Goal: Task Accomplishment & Management: Contribute content

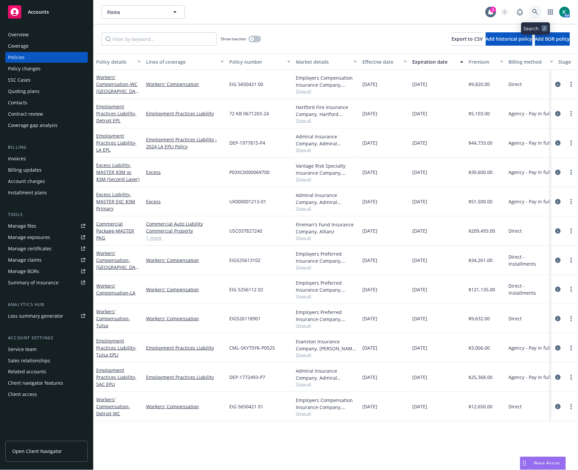
click at [537, 9] on icon at bounding box center [536, 12] width 6 height 6
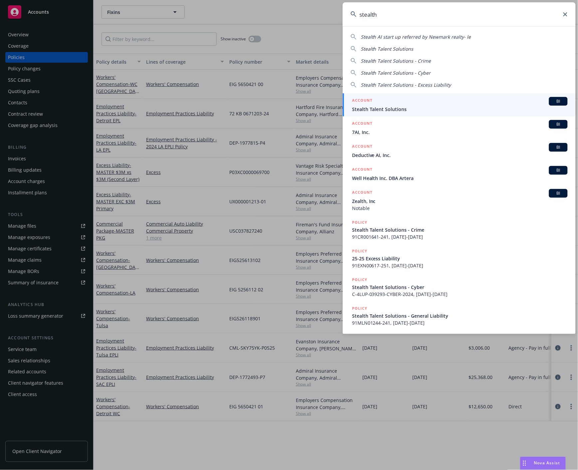
type input "stealth"
drag, startPoint x: 505, startPoint y: 99, endPoint x: 482, endPoint y: 105, distance: 23.8
click at [505, 99] on div "ACCOUNT BI" at bounding box center [460, 101] width 216 height 9
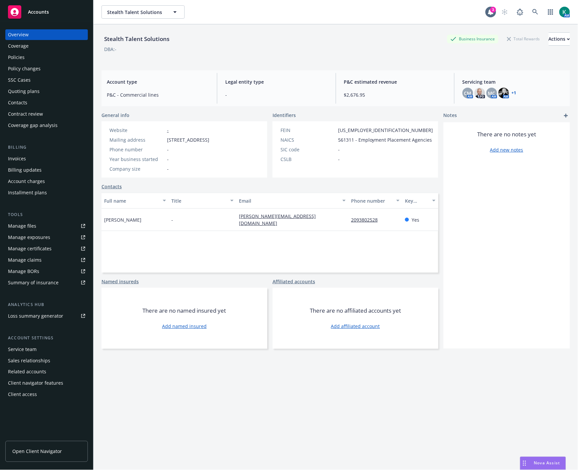
click at [43, 57] on div "Policies" at bounding box center [46, 57] width 77 height 11
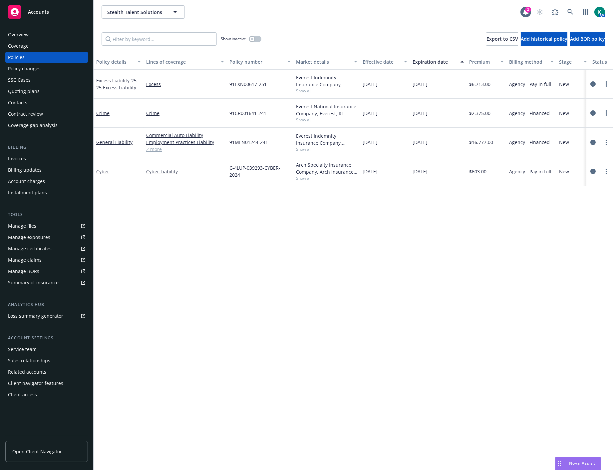
click at [29, 34] on div "Overview" at bounding box center [46, 34] width 77 height 11
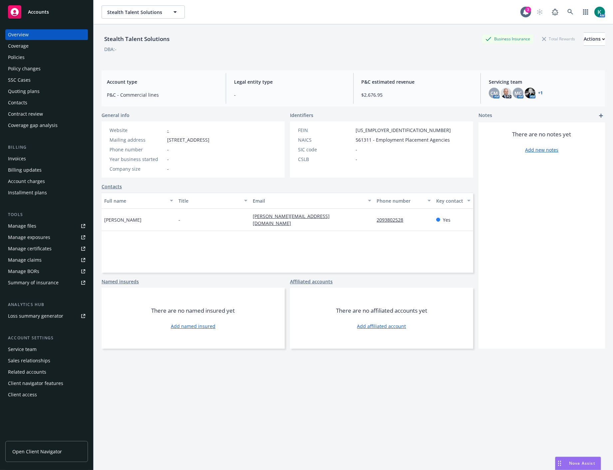
drag, startPoint x: 168, startPoint y: 139, endPoint x: 213, endPoint y: 140, distance: 45.0
click at [209, 140] on span "[STREET_ADDRESS]" at bounding box center [188, 139] width 42 height 7
copy span "3385 Bass Lake Road"
click at [209, 140] on span "[STREET_ADDRESS]" at bounding box center [188, 139] width 42 height 7
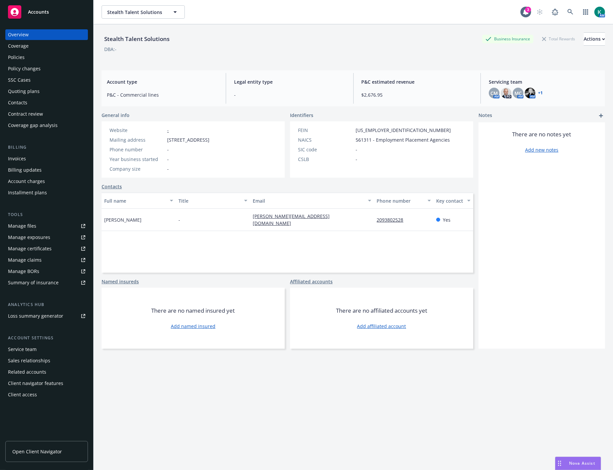
copy span "95762"
click at [11, 55] on div "Policies" at bounding box center [16, 57] width 17 height 11
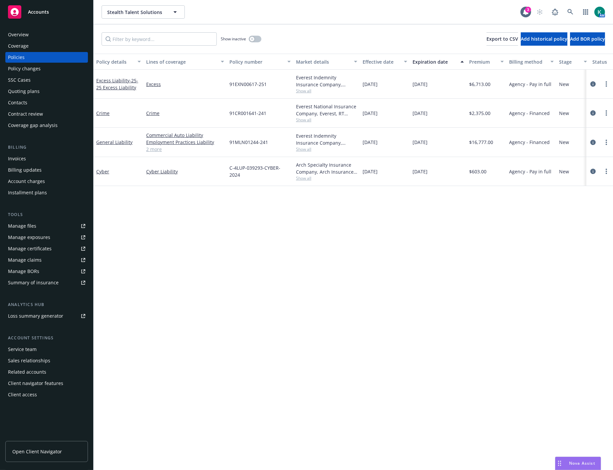
click at [40, 36] on div "Overview" at bounding box center [46, 34] width 77 height 11
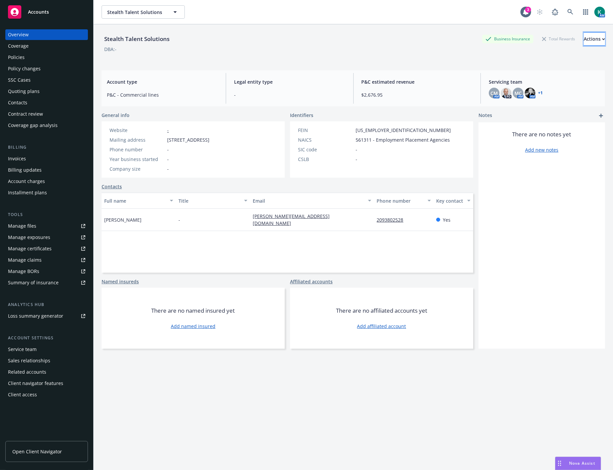
click at [578, 41] on button "Actions" at bounding box center [594, 38] width 21 height 13
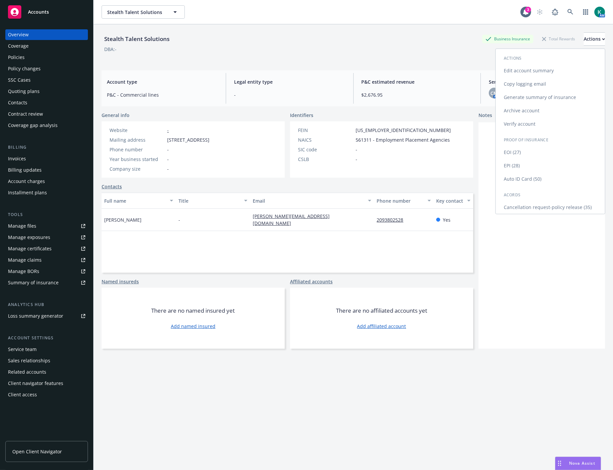
click at [557, 74] on link "Edit account summary" at bounding box center [550, 70] width 109 height 13
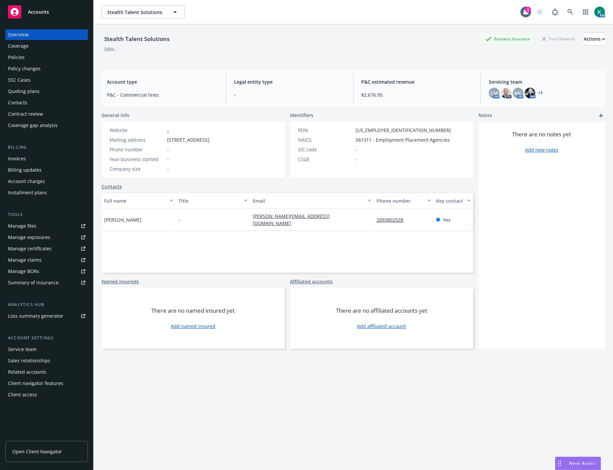
select select "US"
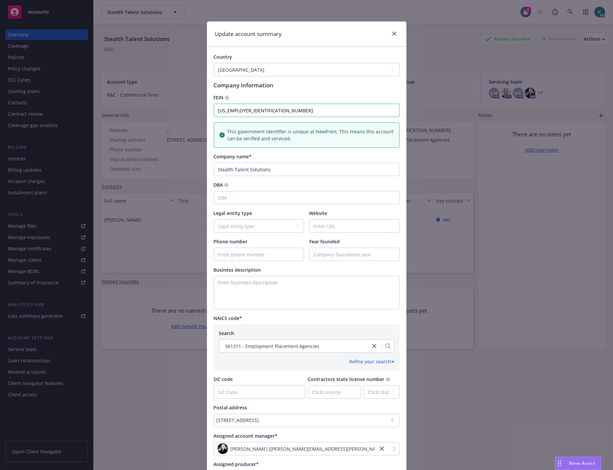
click at [274, 421] on div "3385 Bass Lake Road, El Dorado Hill, CA, 95762, USA" at bounding box center [303, 419] width 173 height 7
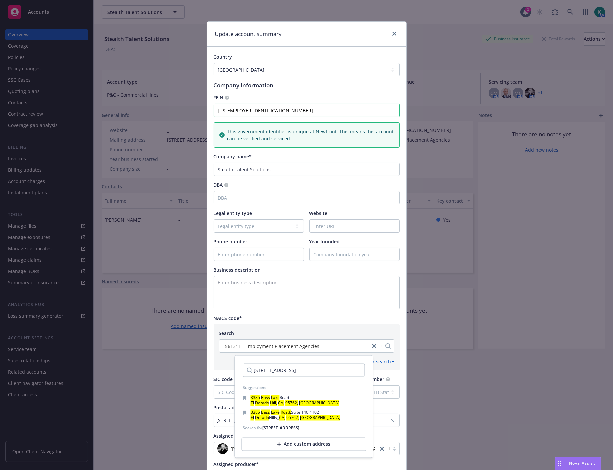
click at [208, 406] on div "Country Afghanistan Albania Algeria American Samoa Andorra Angola Anguilla Anta…" at bounding box center [306, 268] width 199 height 443
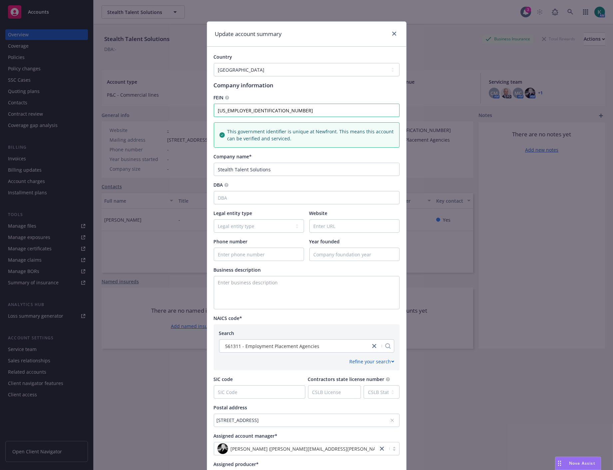
click at [223, 415] on div "3385 Bass Lake Road, El Dorado Hill, CA, 95762, USA" at bounding box center [307, 419] width 186 height 13
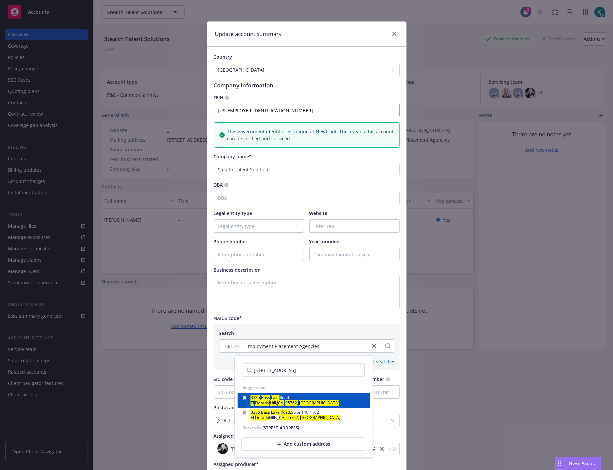
click at [275, 401] on mark "Hill," at bounding box center [273, 403] width 7 height 6
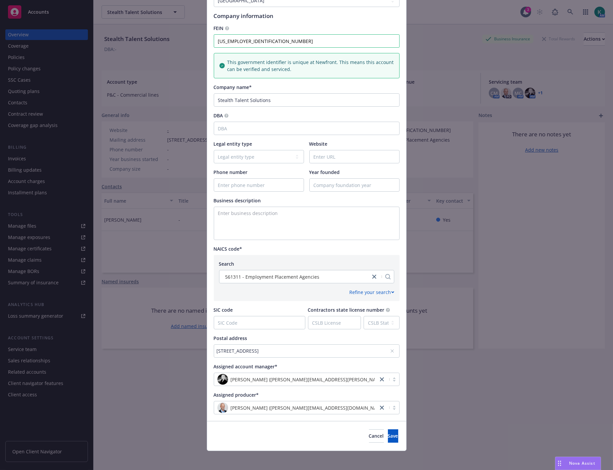
scroll to position [72, 0]
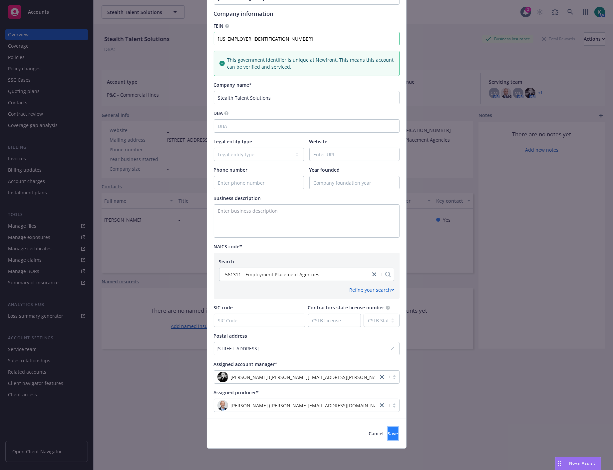
click at [388, 430] on button "Save" at bounding box center [393, 433] width 10 height 13
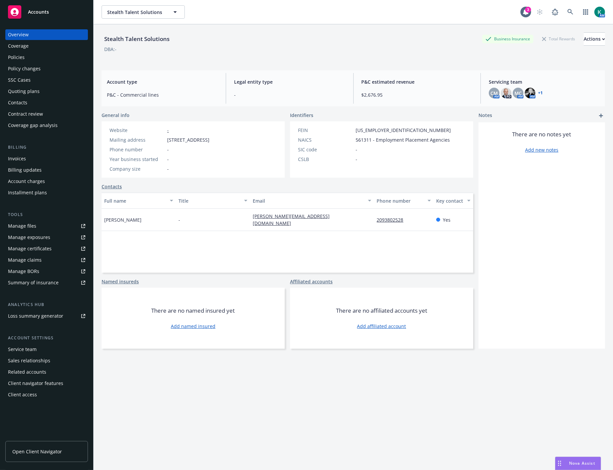
click at [209, 139] on span "[STREET_ADDRESS]" at bounding box center [188, 139] width 42 height 7
click at [61, 59] on div "Policies" at bounding box center [46, 57] width 77 height 11
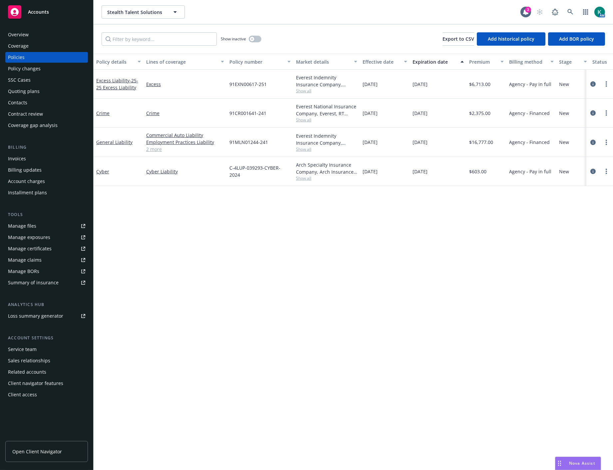
click at [208, 270] on div "Policy details Lines of coverage Policy number Market details Effective date Ex…" at bounding box center [353, 262] width 519 height 416
click at [594, 143] on icon "circleInformation" at bounding box center [592, 142] width 5 height 5
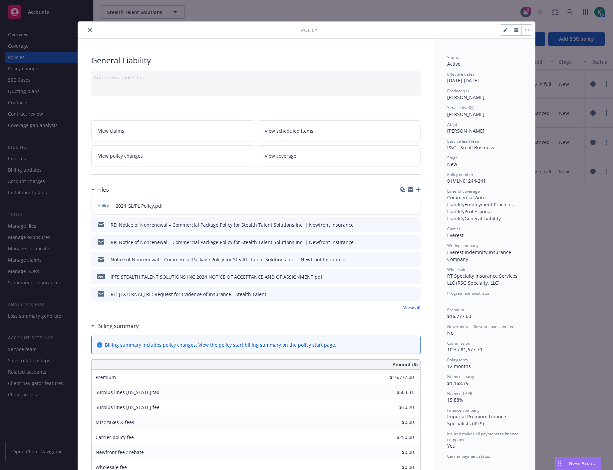
drag, startPoint x: 89, startPoint y: 31, endPoint x: 97, endPoint y: 50, distance: 20.6
click at [89, 31] on icon "close" at bounding box center [90, 30] width 4 height 4
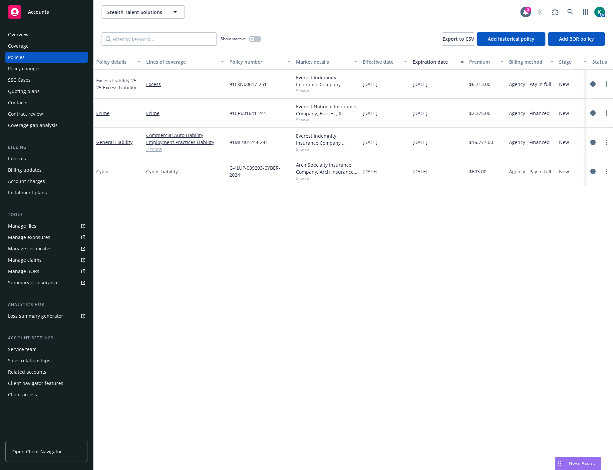
drag, startPoint x: 512, startPoint y: 170, endPoint x: 525, endPoint y: 171, distance: 13.7
click at [512, 170] on span "Agency - Pay in full" at bounding box center [530, 171] width 42 height 7
click at [592, 170] on icon "circleInformation" at bounding box center [592, 171] width 5 height 5
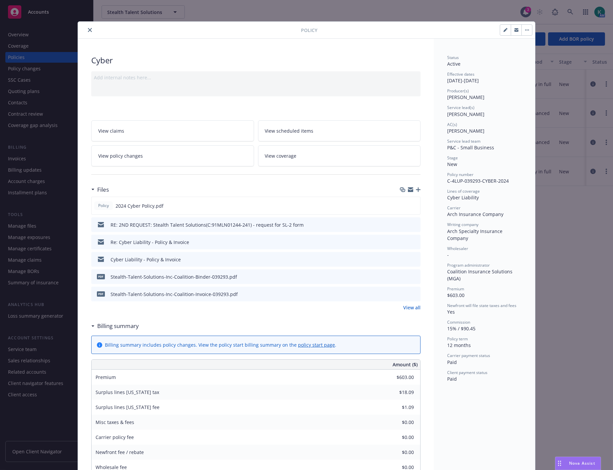
click at [88, 31] on icon "close" at bounding box center [90, 30] width 4 height 4
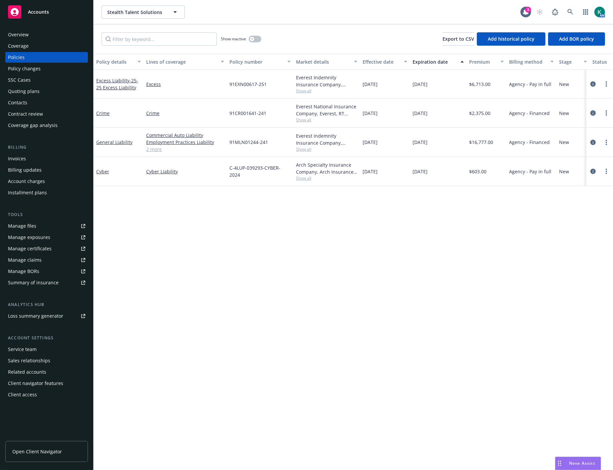
click at [596, 114] on link "circleInformation" at bounding box center [593, 113] width 8 height 8
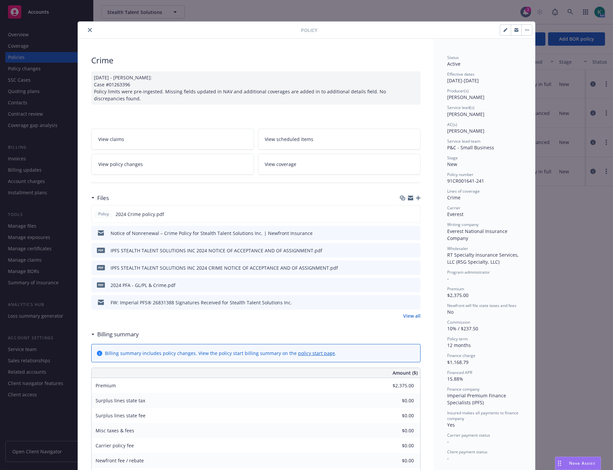
click at [434, 16] on div "Policy Crime [DATE] - [PERSON_NAME]: Case #01263396 Policy limits were pre-inge…" at bounding box center [306, 235] width 613 height 470
click at [88, 27] on button "close" at bounding box center [90, 30] width 8 height 8
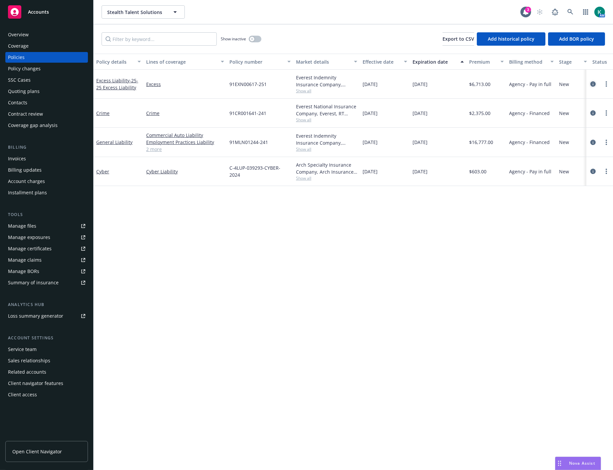
click at [592, 81] on icon "circleInformation" at bounding box center [592, 83] width 5 height 5
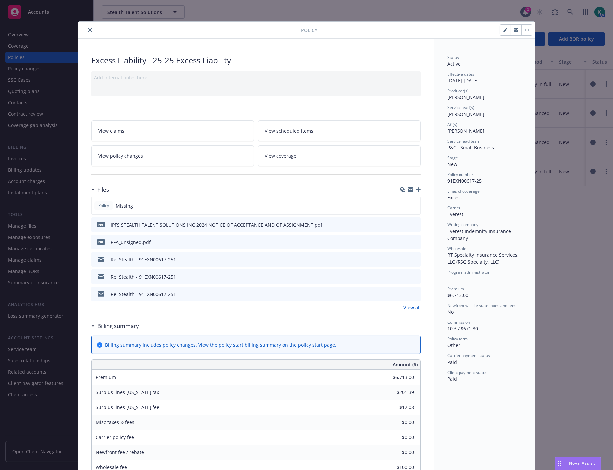
click at [512, 351] on div "Status Active Effective dates [DATE] - [DATE] Producer(s) [PERSON_NAME] Service…" at bounding box center [484, 218] width 75 height 327
click at [416, 191] on icon "button" at bounding box center [418, 189] width 5 height 5
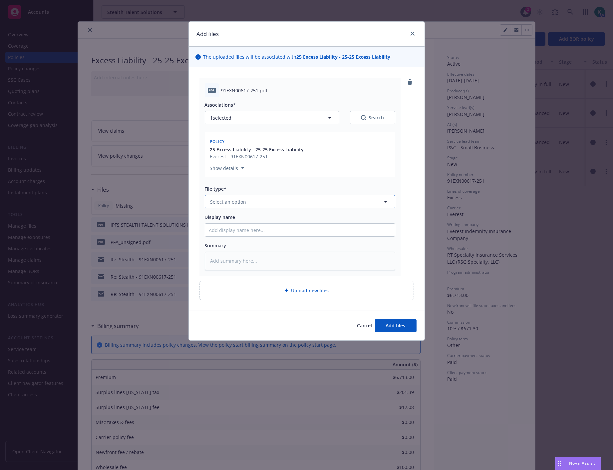
click at [258, 201] on button "Select an option" at bounding box center [300, 201] width 190 height 13
type input "pol"
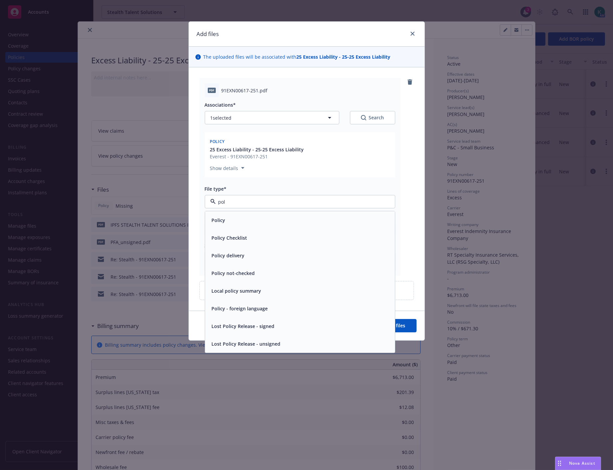
click at [224, 218] on span "Policy" at bounding box center [219, 219] width 14 height 7
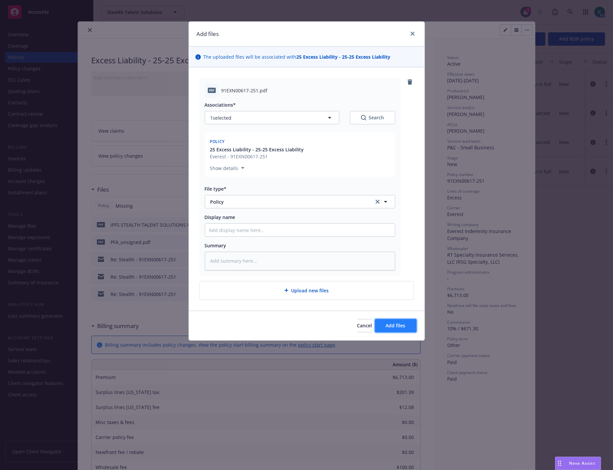
click at [383, 327] on button "Add files" at bounding box center [396, 325] width 42 height 13
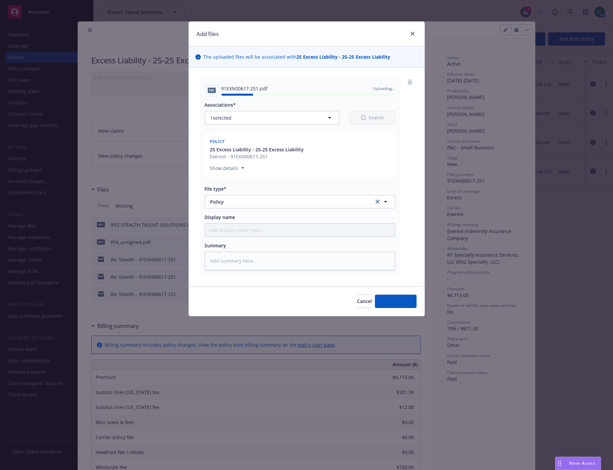
type textarea "x"
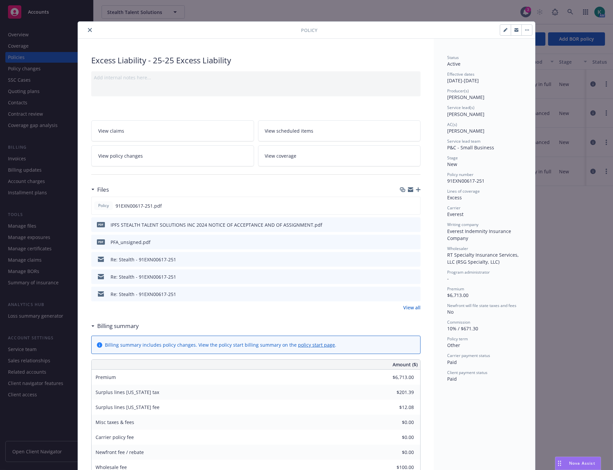
click at [88, 28] on icon "close" at bounding box center [90, 30] width 4 height 4
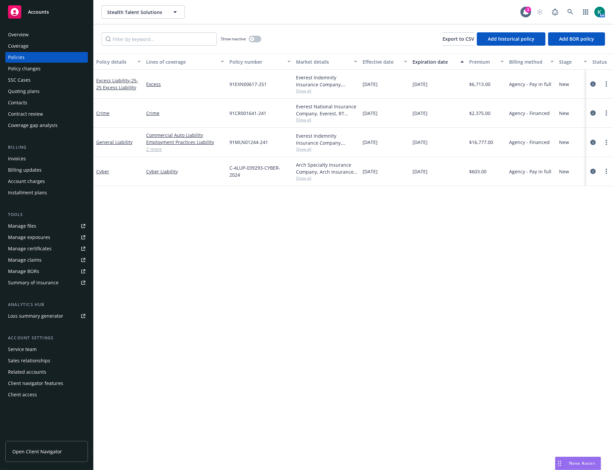
click at [337, 336] on div "Policy details Lines of coverage Policy number Market details Effective date Ex…" at bounding box center [353, 262] width 519 height 416
